Goal: Task Accomplishment & Management: Use online tool/utility

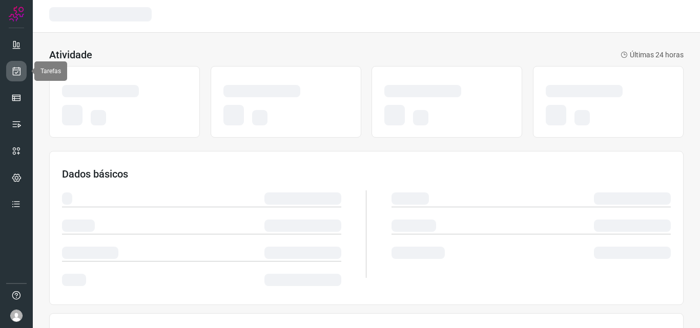
click at [18, 74] on icon at bounding box center [16, 71] width 11 height 10
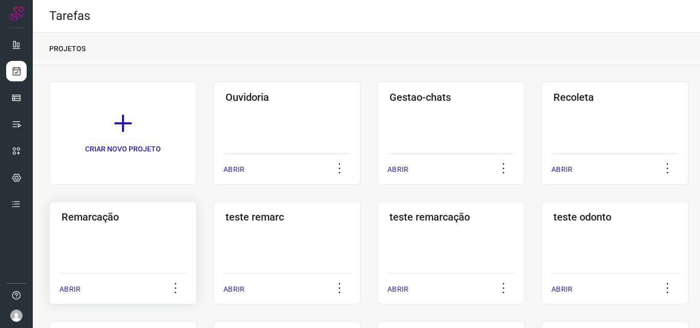
click at [164, 223] on div "Remarcação ABRIR" at bounding box center [123, 252] width 148 height 103
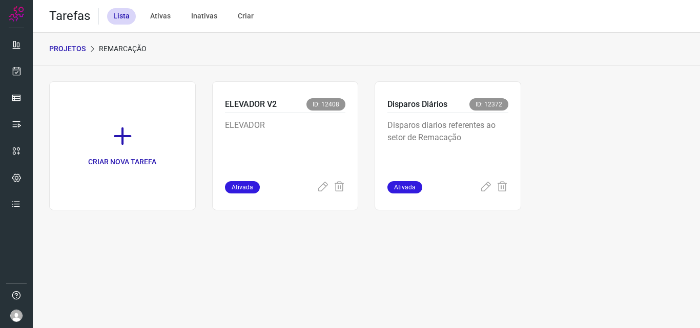
click at [447, 129] on p "Disparos diarios referentes ao setor de Remacação" at bounding box center [447, 144] width 121 height 51
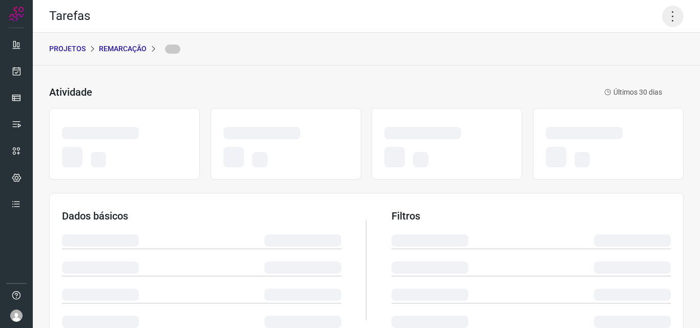
click at [666, 15] on icon at bounding box center [673, 17] width 22 height 22
click at [664, 15] on icon at bounding box center [673, 17] width 22 height 22
click at [662, 14] on icon at bounding box center [673, 17] width 22 height 22
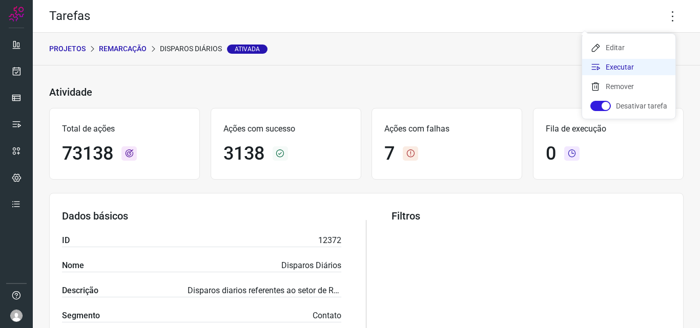
click at [645, 61] on li "Executar" at bounding box center [628, 67] width 93 height 16
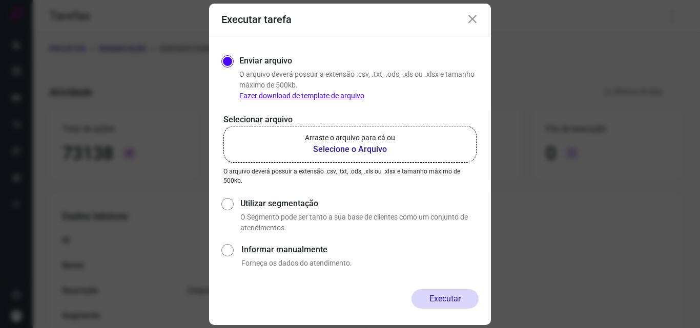
click at [351, 140] on p "Arraste o arquivo para cá ou" at bounding box center [350, 138] width 90 height 11
click at [0, 0] on input "Arraste o arquivo para cá ou Selecione o Arquivo" at bounding box center [0, 0] width 0 height 0
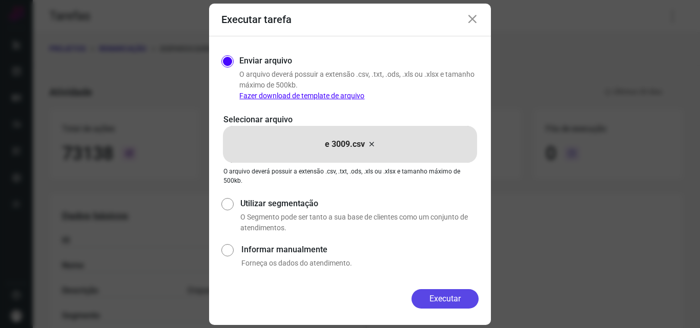
click at [438, 302] on button "Executar" at bounding box center [444, 298] width 67 height 19
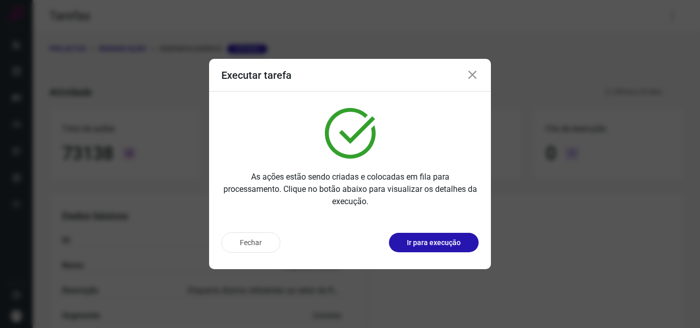
click at [448, 241] on p "Ir para execução" at bounding box center [434, 243] width 54 height 11
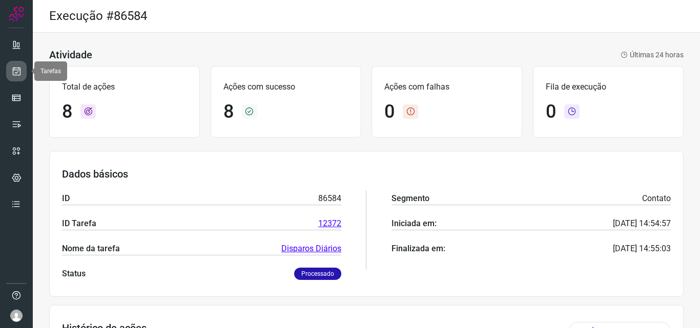
click at [15, 68] on icon at bounding box center [16, 71] width 11 height 10
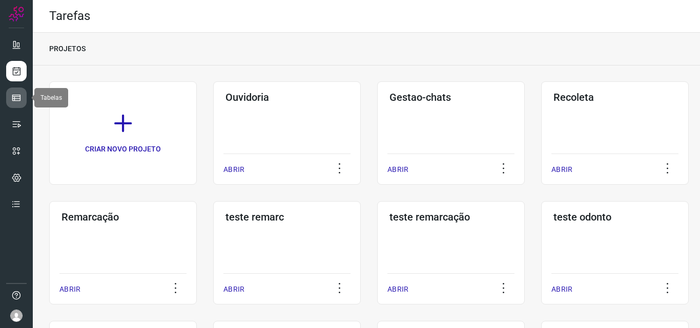
click at [14, 94] on icon at bounding box center [16, 98] width 10 height 10
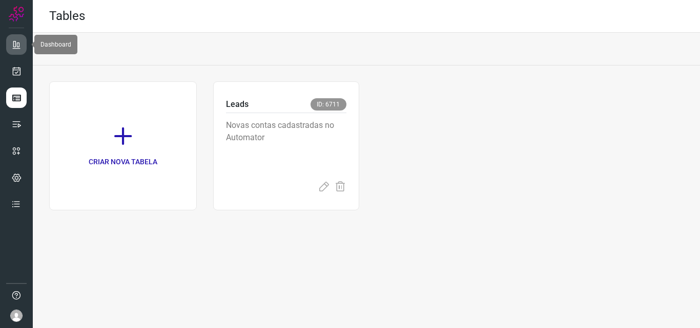
click at [23, 40] on link at bounding box center [16, 44] width 20 height 20
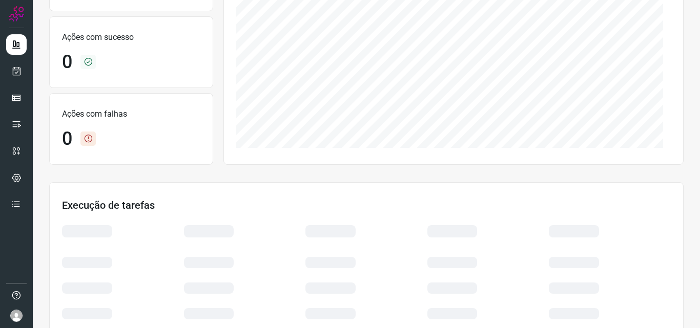
scroll to position [205, 0]
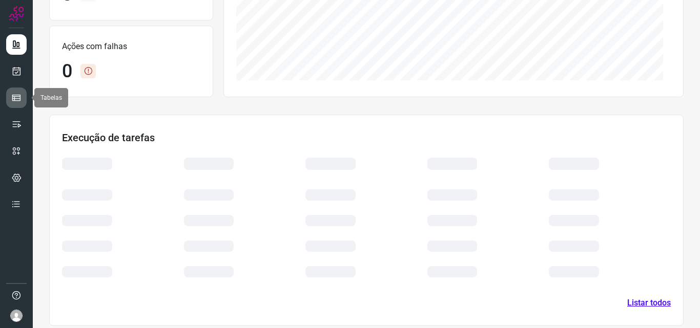
click at [12, 95] on icon at bounding box center [16, 98] width 10 height 10
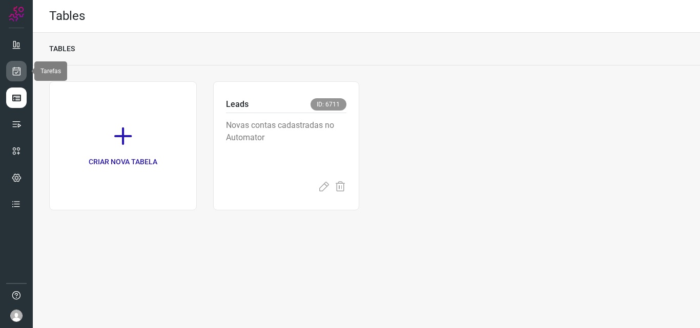
click at [17, 71] on icon at bounding box center [16, 71] width 11 height 10
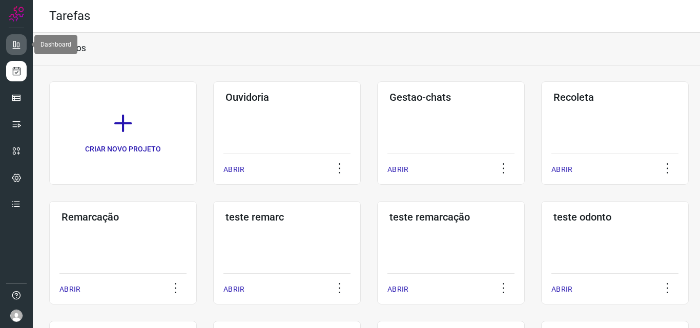
click at [16, 39] on icon at bounding box center [16, 44] width 10 height 10
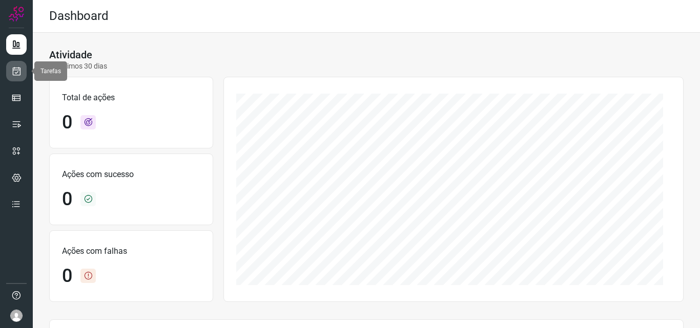
click at [16, 74] on icon at bounding box center [16, 71] width 11 height 10
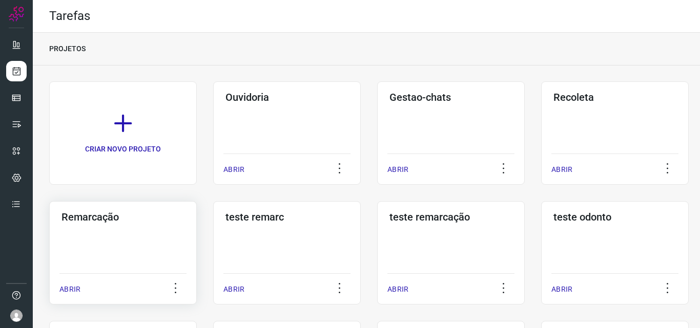
click at [130, 220] on h3 "Remarcação" at bounding box center [122, 217] width 123 height 12
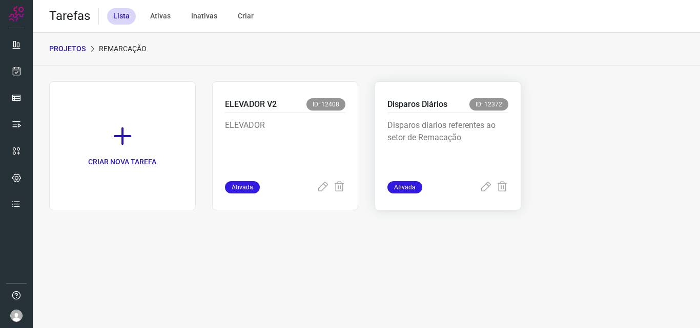
click at [419, 129] on p "Disparos diarios referentes ao setor de Remacação" at bounding box center [447, 144] width 121 height 51
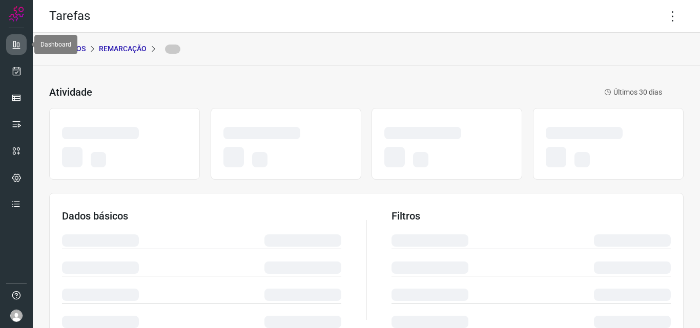
click at [14, 41] on icon at bounding box center [16, 44] width 10 height 10
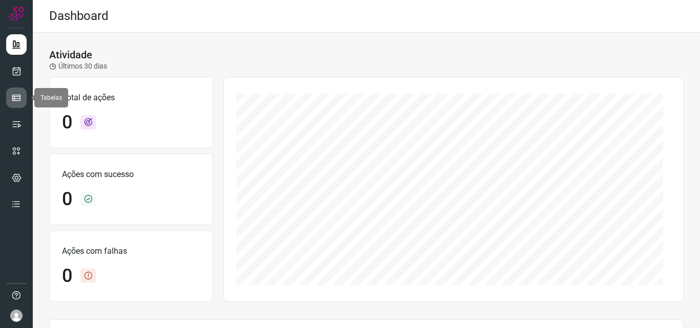
click at [17, 91] on link at bounding box center [16, 98] width 20 height 20
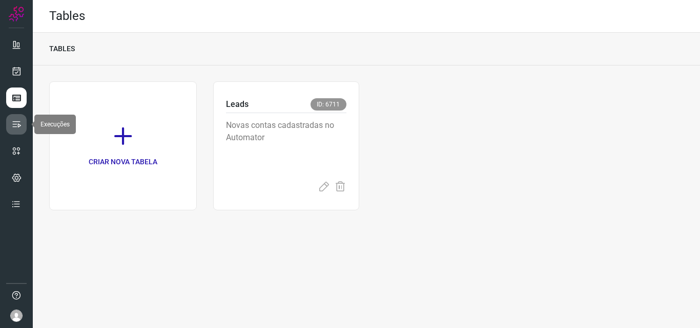
click at [16, 127] on icon at bounding box center [16, 124] width 10 height 10
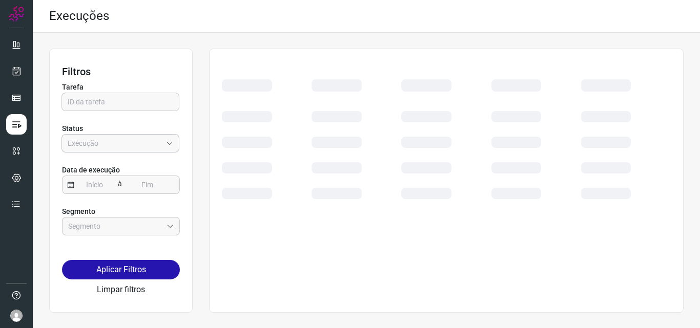
click at [123, 147] on input "Empresa:" at bounding box center [115, 143] width 94 height 17
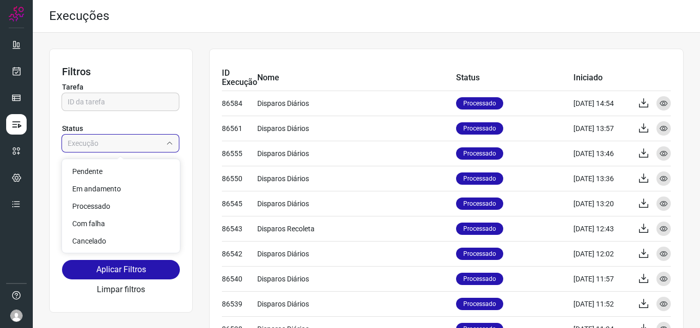
click at [148, 114] on div "Tarefa Status" at bounding box center [121, 121] width 118 height 87
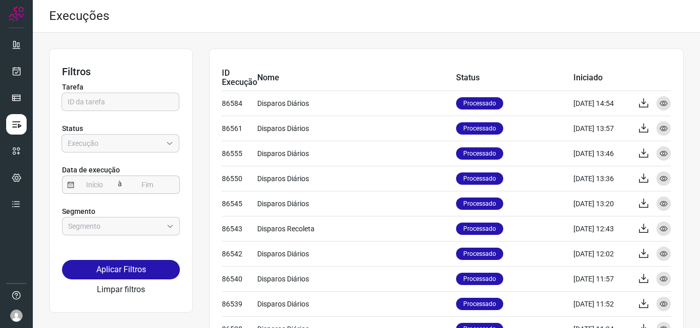
click at [100, 189] on input at bounding box center [94, 184] width 41 height 17
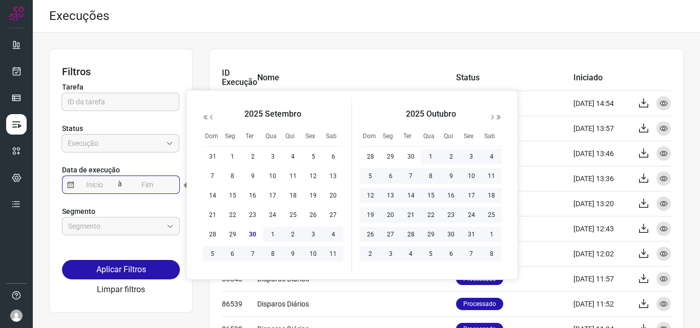
click at [120, 161] on div "Tarefa Status" at bounding box center [121, 121] width 118 height 87
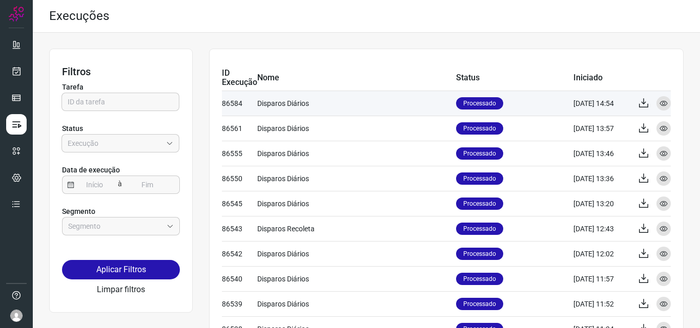
click at [466, 103] on p "Processado" at bounding box center [479, 103] width 47 height 12
click at [659, 101] on icon at bounding box center [663, 103] width 8 height 8
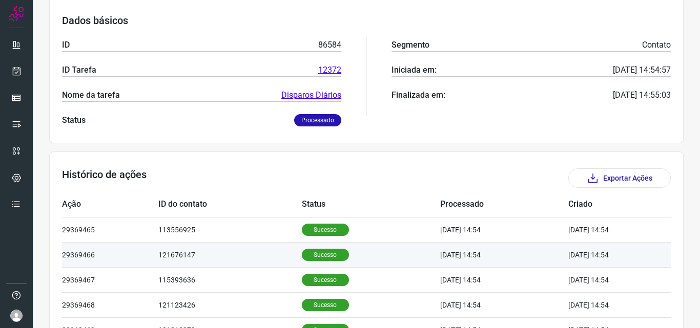
scroll to position [205, 0]
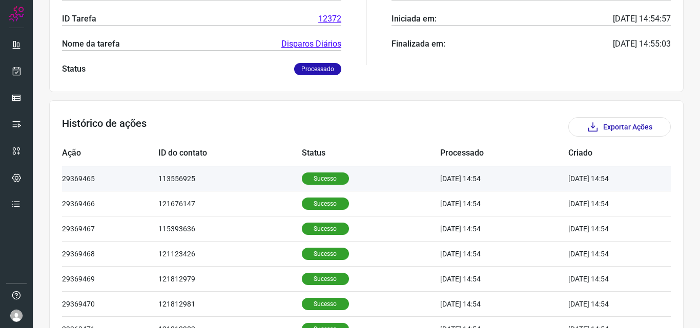
click at [314, 183] on p "Sucesso" at bounding box center [325, 179] width 47 height 12
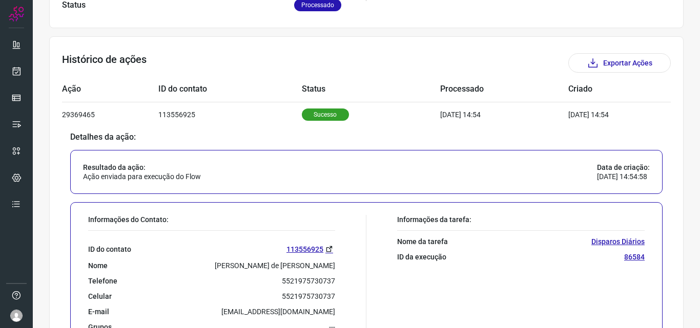
scroll to position [307, 0]
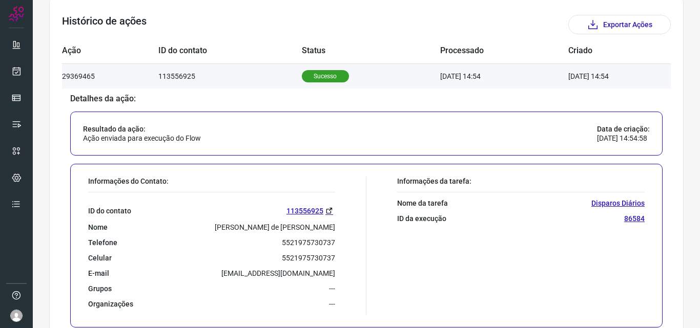
click at [326, 75] on p "Sucesso" at bounding box center [325, 76] width 47 height 12
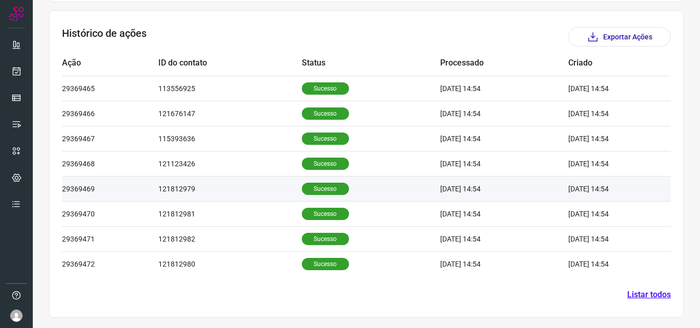
click at [323, 190] on p "Sucesso" at bounding box center [325, 189] width 47 height 12
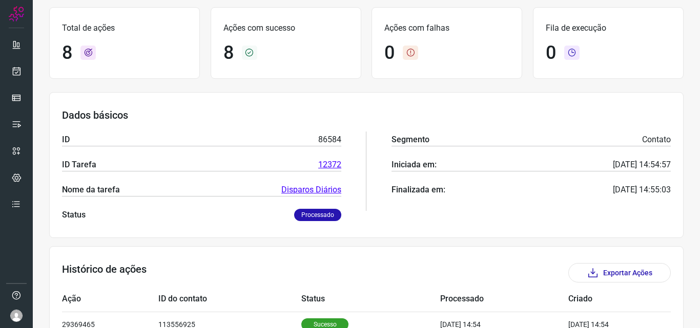
scroll to position [51, 0]
